Goal: Information Seeking & Learning: Learn about a topic

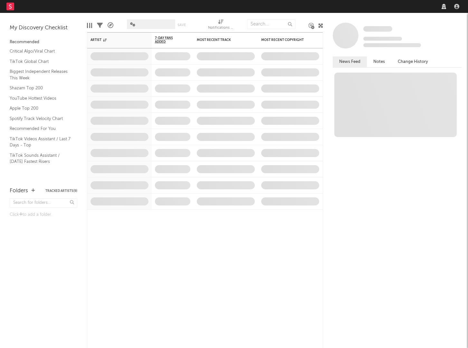
select select "recorded_music"
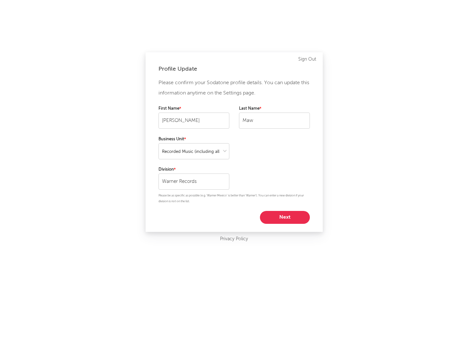
click at [292, 213] on button "Next" at bounding box center [285, 217] width 50 height 13
select select "marketing"
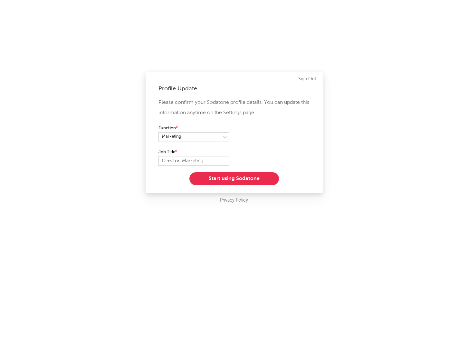
click at [251, 182] on button "Start using Sodatone" at bounding box center [235, 178] width 90 height 13
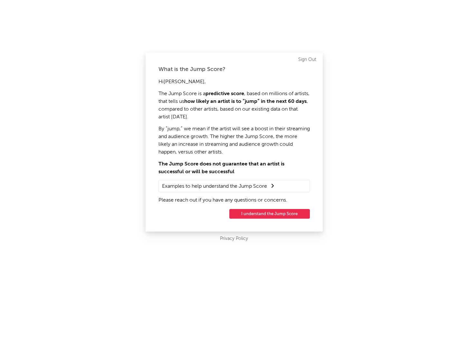
click at [262, 210] on button "I understand the Jump Score" at bounding box center [270, 214] width 81 height 10
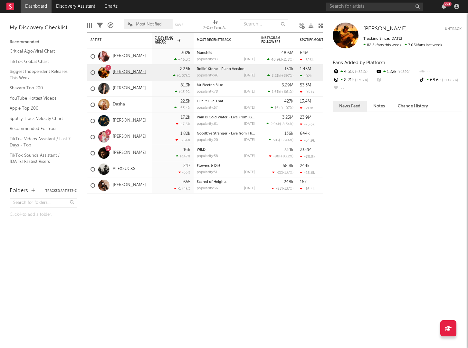
click at [129, 74] on link "[PERSON_NAME]" at bounding box center [129, 72] width 33 height 5
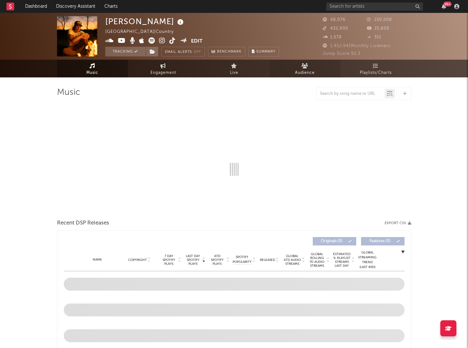
click at [309, 68] on link "Audience" at bounding box center [305, 69] width 71 height 18
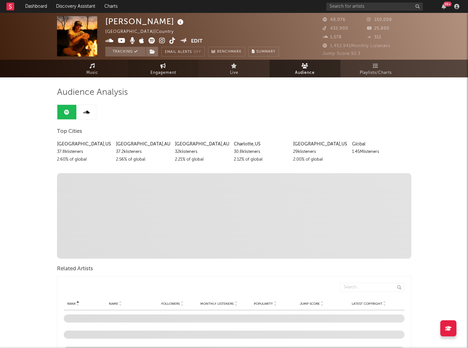
click at [163, 67] on icon at bounding box center [163, 65] width 5 height 5
select select "1w"
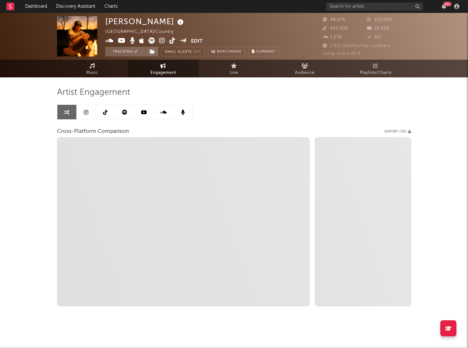
click at [100, 109] on link at bounding box center [105, 112] width 19 height 15
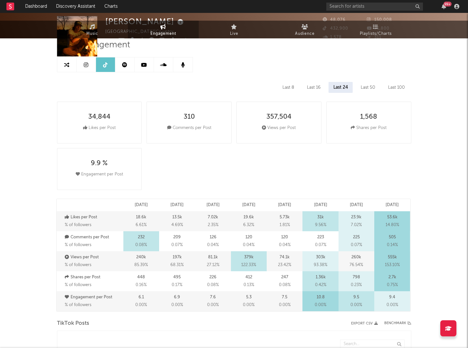
select select "6m"
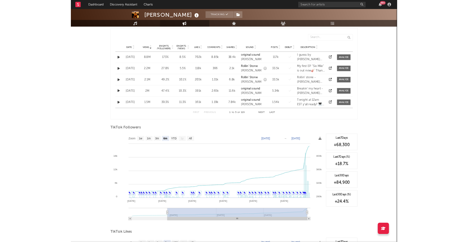
scroll to position [346, 0]
